Goal: Information Seeking & Learning: Learn about a topic

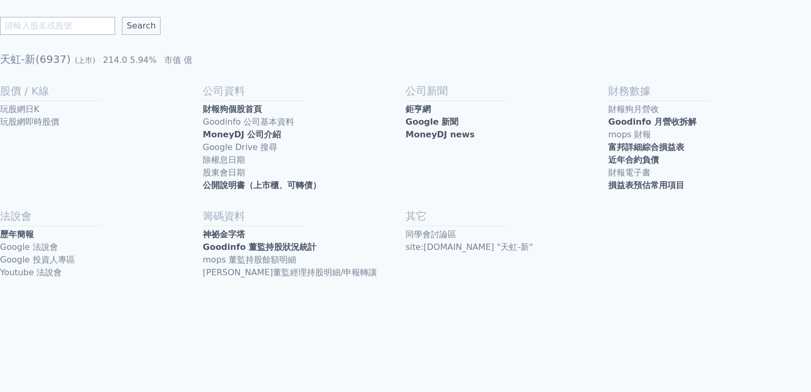
click at [64, 24] on input "text" at bounding box center [57, 26] width 115 height 18
type input "居"
type input "均華"
click at [122, 17] on input "Search" at bounding box center [141, 26] width 39 height 18
click at [36, 234] on link "歷年簡報" at bounding box center [101, 234] width 203 height 13
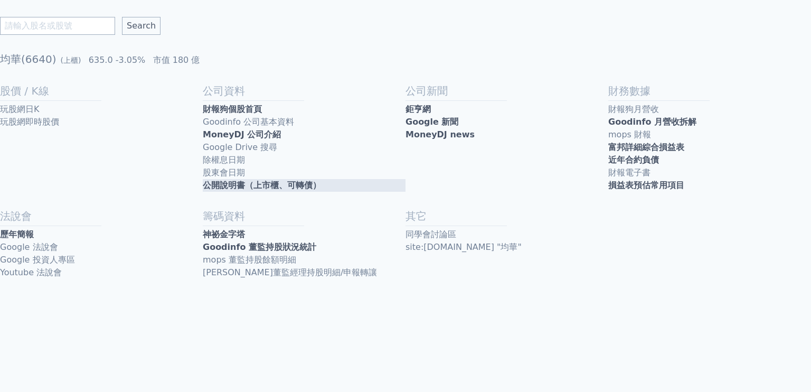
click at [270, 186] on link "公開說明書（上市櫃、可轉債）" at bounding box center [304, 185] width 203 height 13
